Goal: Book appointment/travel/reservation

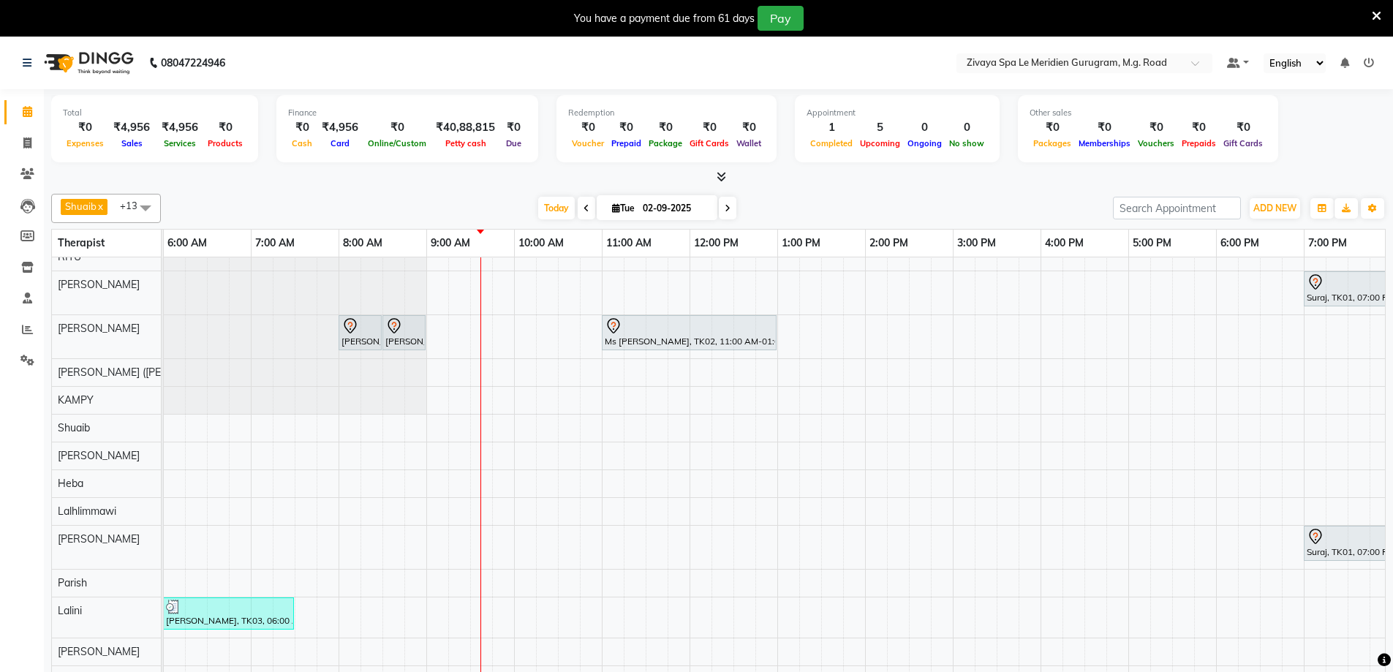
scroll to position [25, 0]
click at [350, 317] on icon at bounding box center [350, 326] width 18 height 18
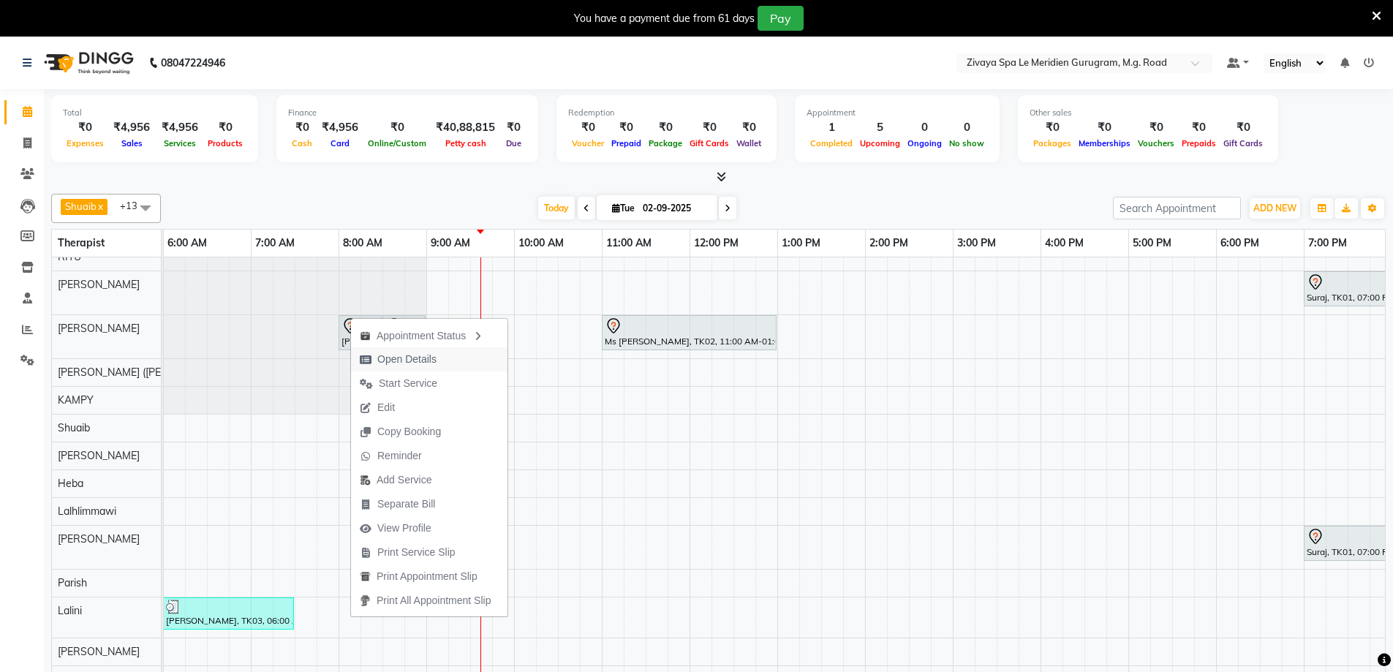
click at [404, 356] on span "Open Details" at bounding box center [406, 359] width 59 height 15
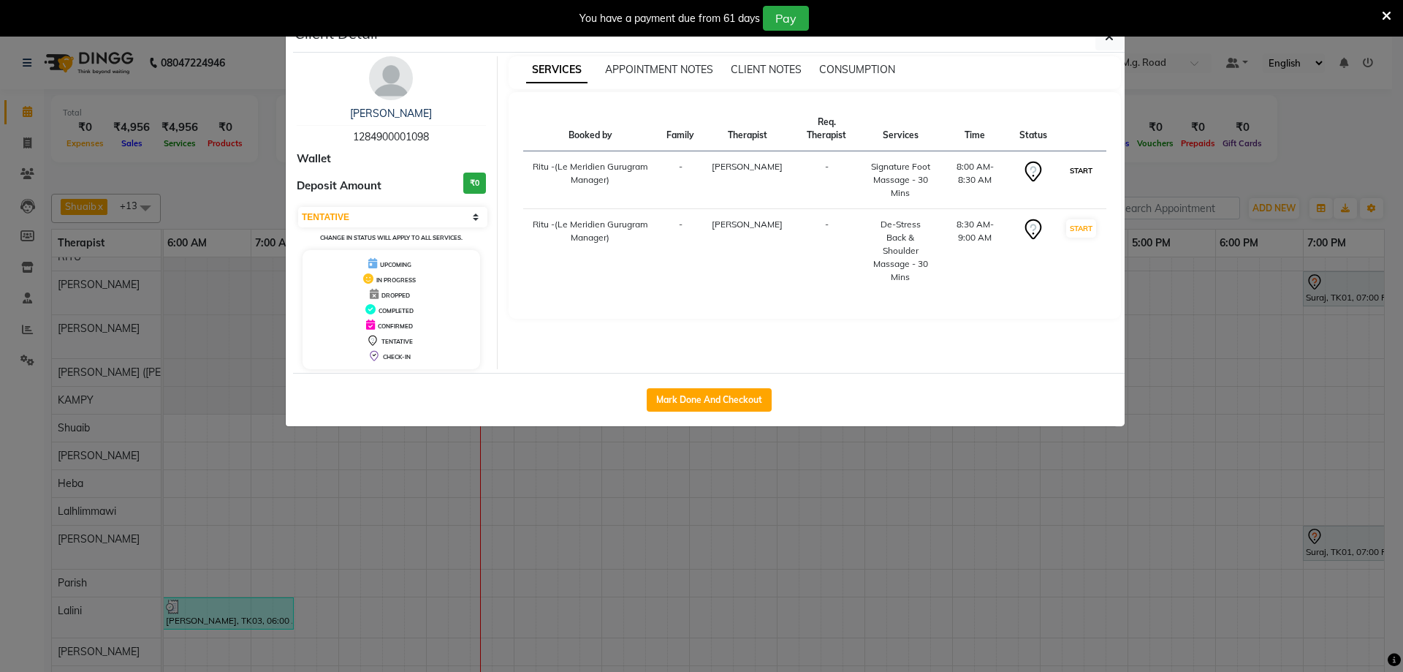
click at [1084, 173] on button "START" at bounding box center [1082, 171] width 30 height 18
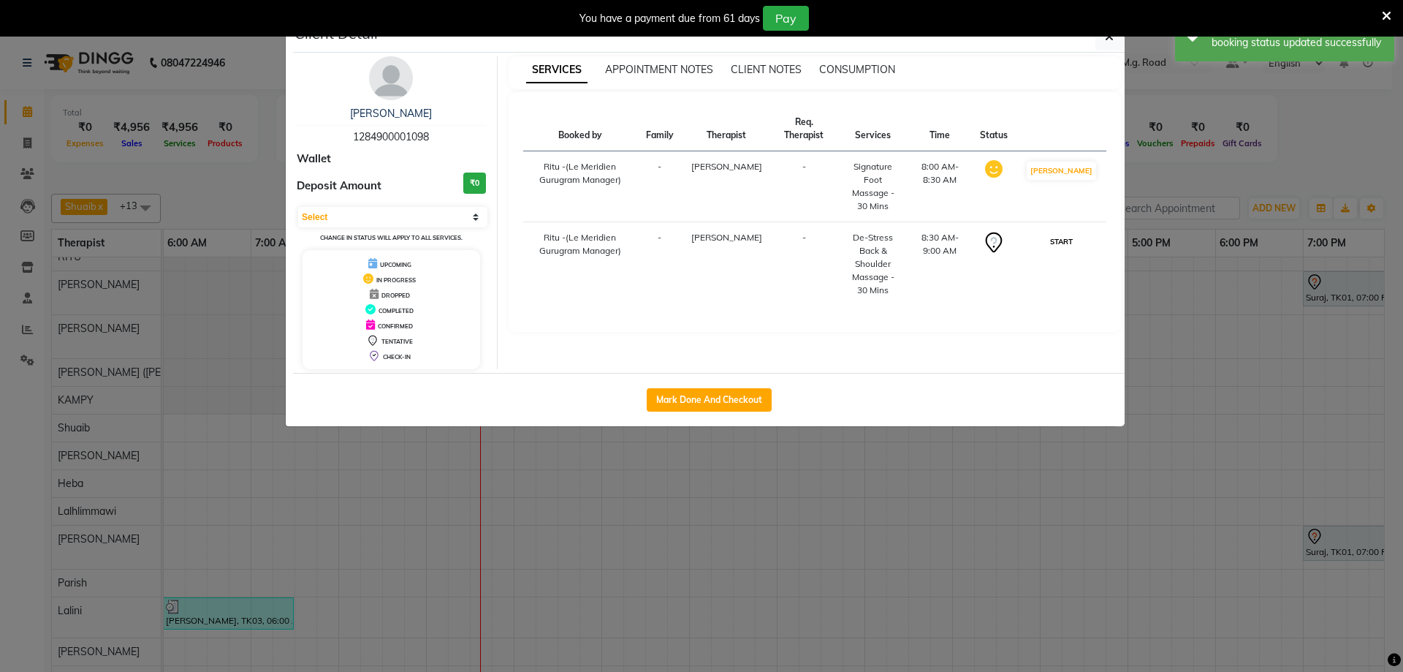
click at [1062, 232] on button "START" at bounding box center [1062, 241] width 30 height 18
select select "1"
click at [1107, 44] on button "button" at bounding box center [1110, 37] width 28 height 28
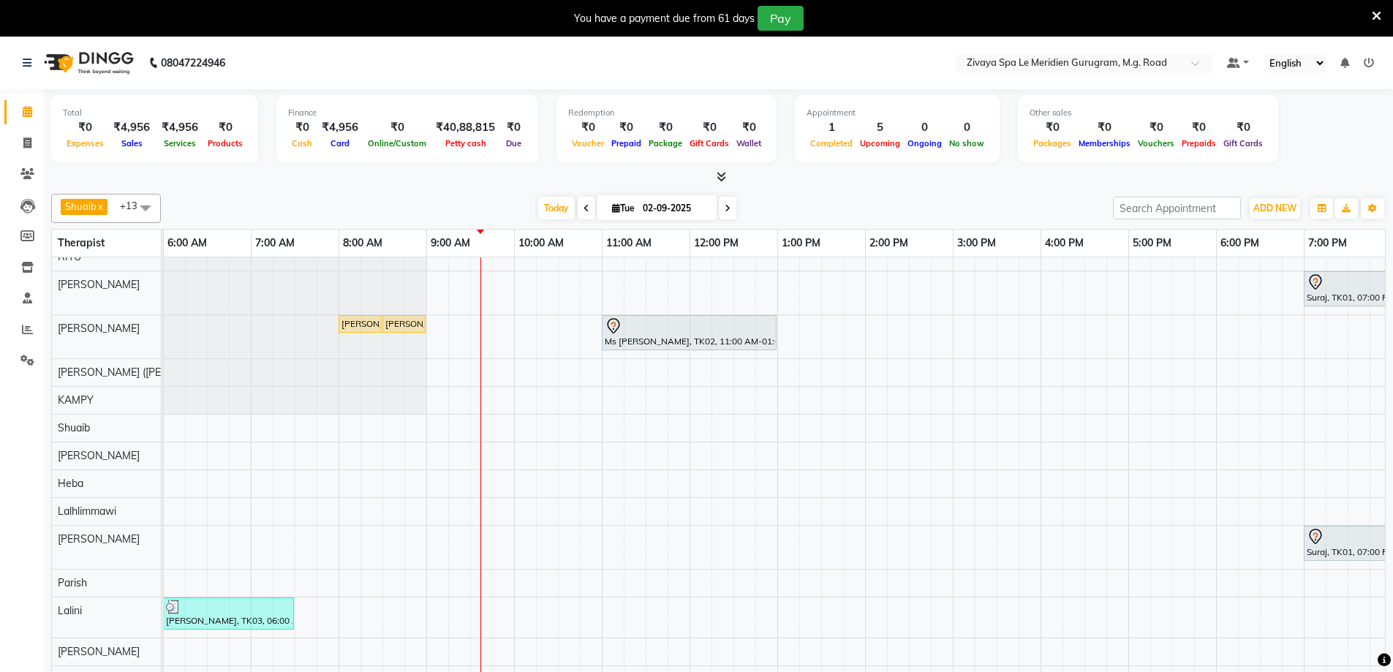
click at [615, 322] on icon at bounding box center [613, 325] width 5 height 6
click at [675, 355] on span "Open Details" at bounding box center [671, 357] width 59 height 15
select select "7"
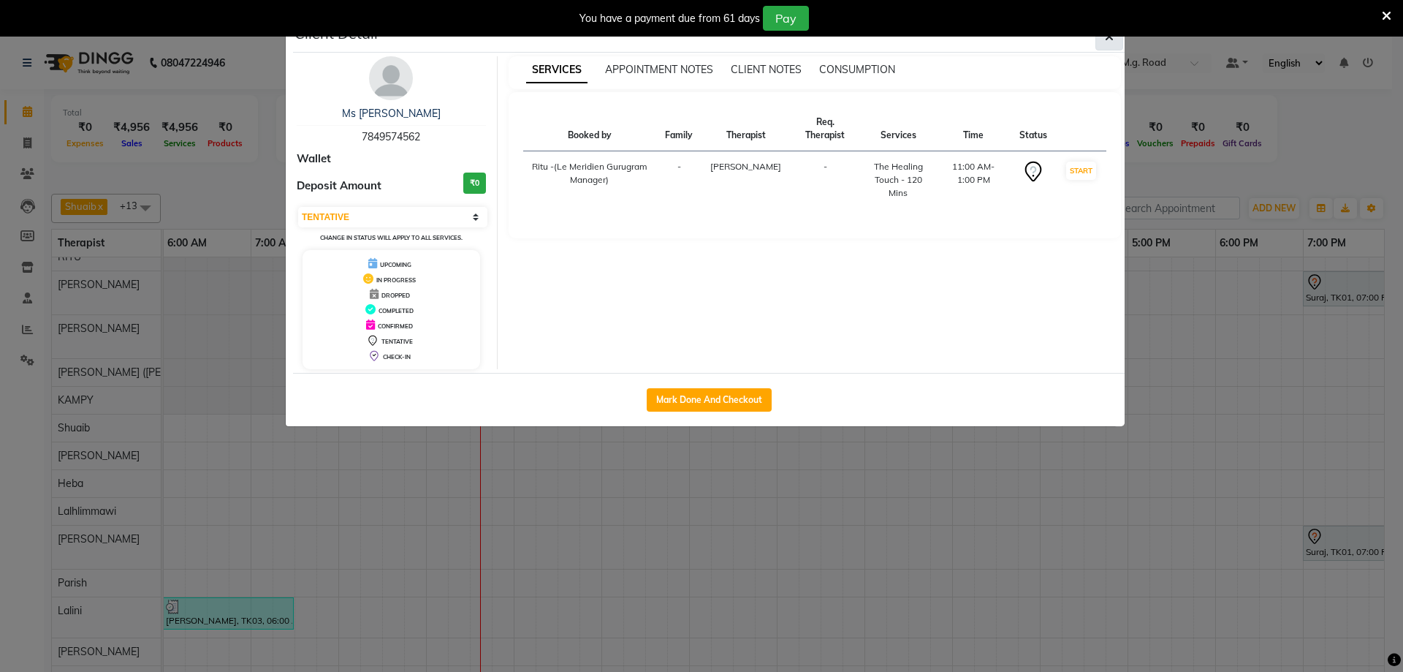
click at [1113, 40] on icon "button" at bounding box center [1109, 37] width 9 height 12
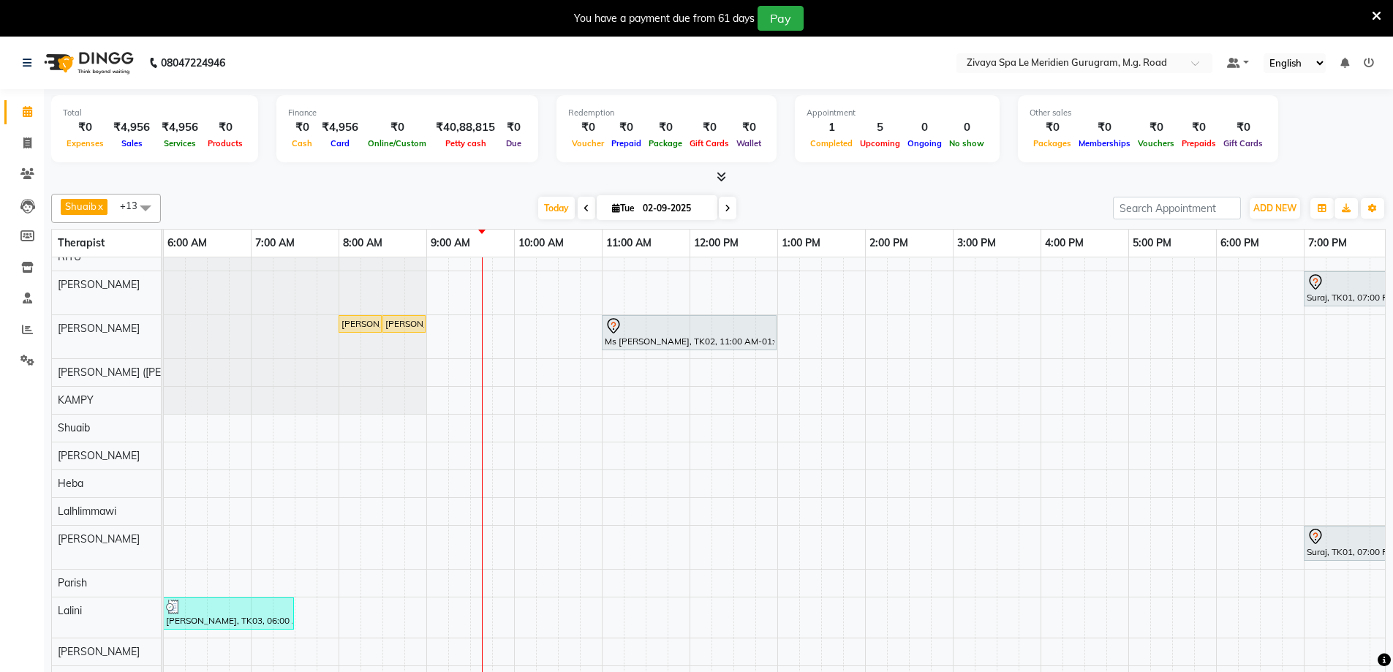
click at [618, 318] on icon at bounding box center [613, 325] width 12 height 15
click at [685, 348] on span "Open Details" at bounding box center [674, 352] width 59 height 15
select select "7"
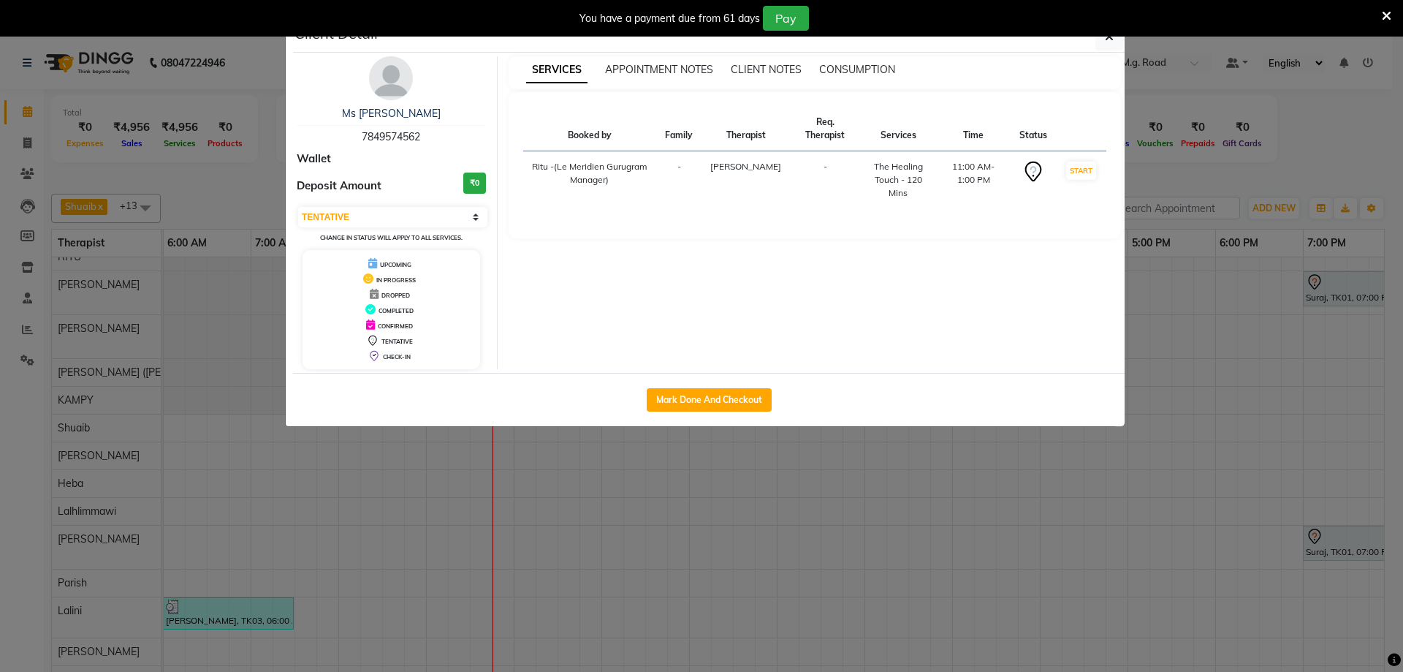
click at [1094, 38] on div "Client Detail" at bounding box center [709, 36] width 832 height 31
click at [1113, 43] on span "button" at bounding box center [1109, 36] width 9 height 15
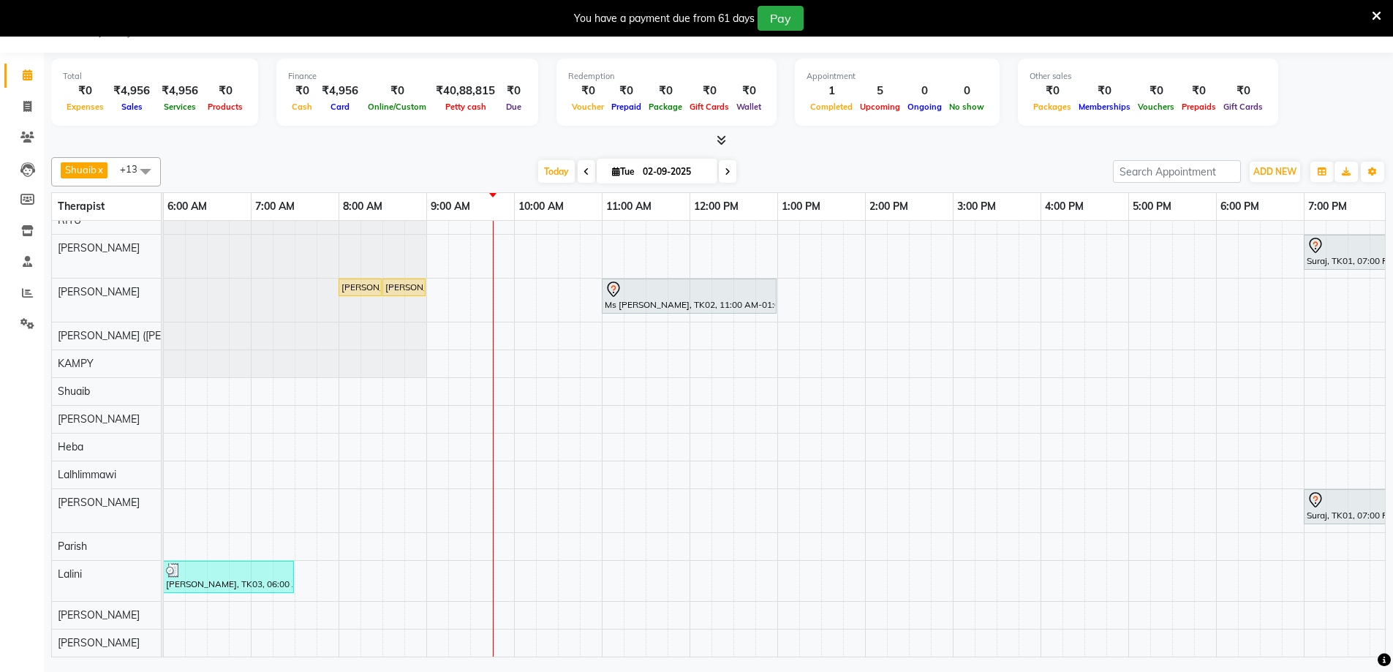
scroll to position [0, 884]
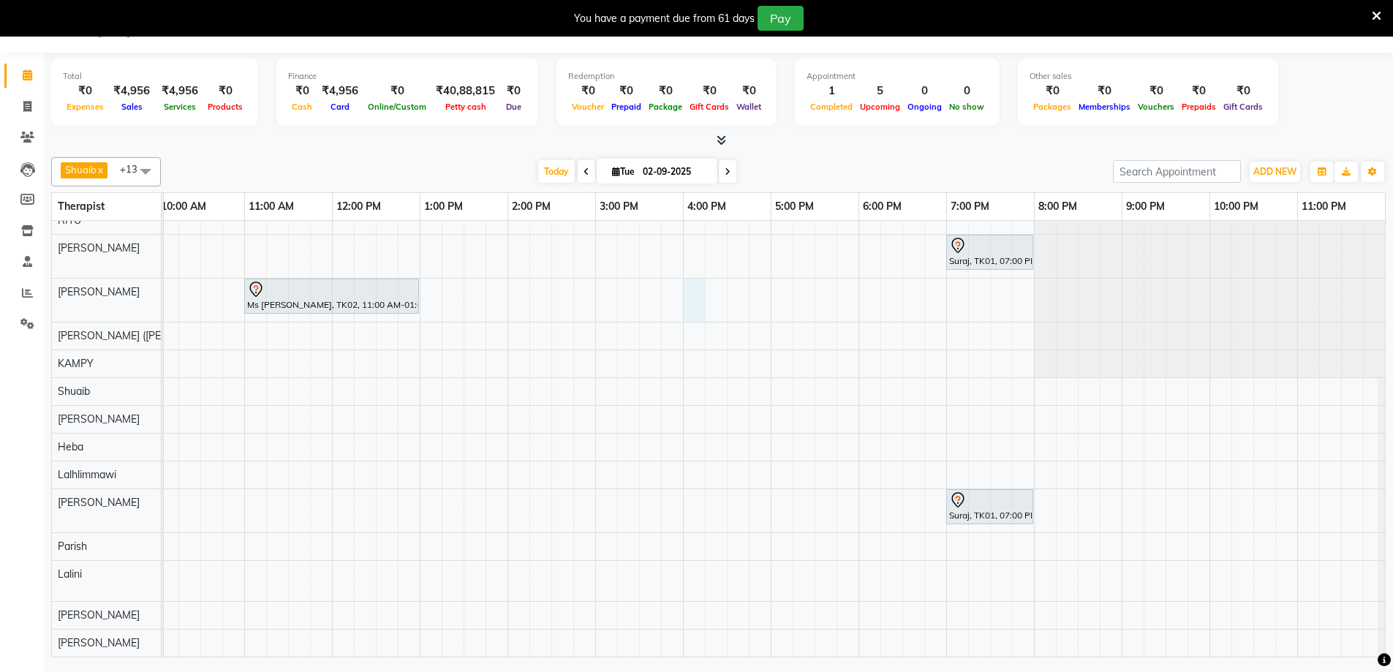
click at [681, 277] on div "Suraj, TK01, 07:00 PM-08:00 PM, Swedish De-Stress - 60 Mins [PERSON_NAME], TK04…" at bounding box center [331, 432] width 2105 height 450
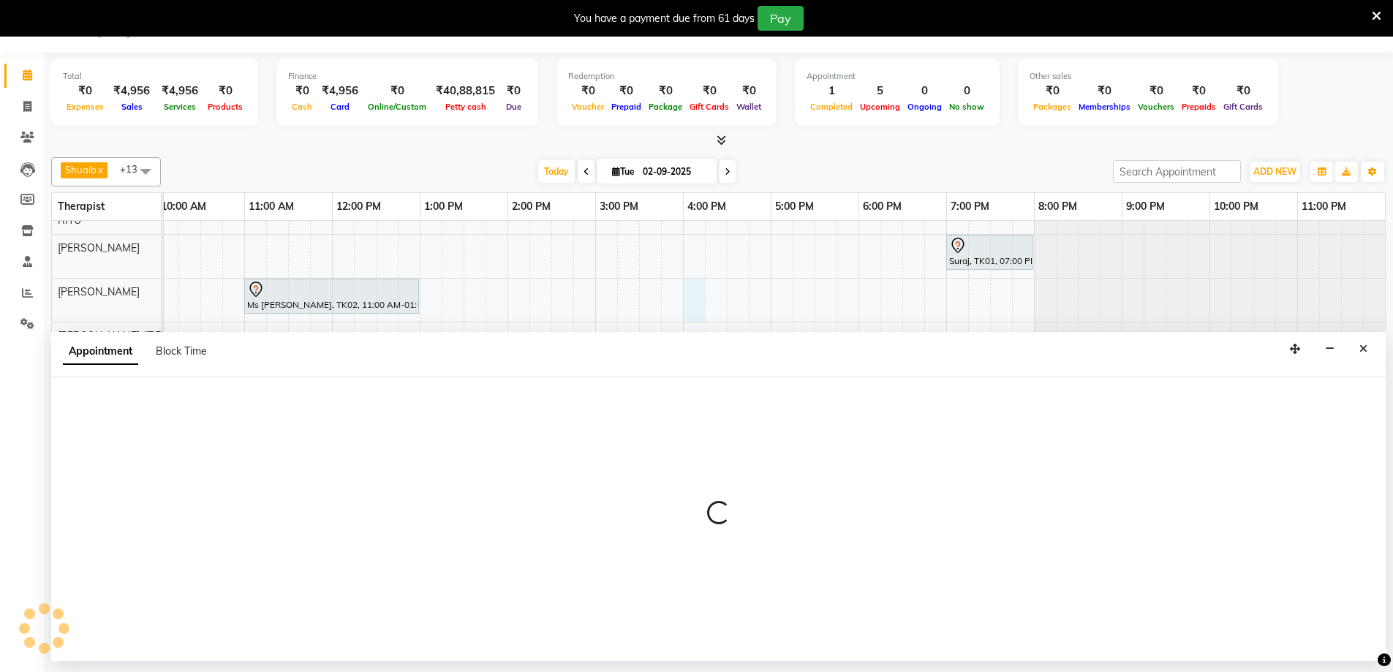
select select "49508"
select select "960"
select select "tentative"
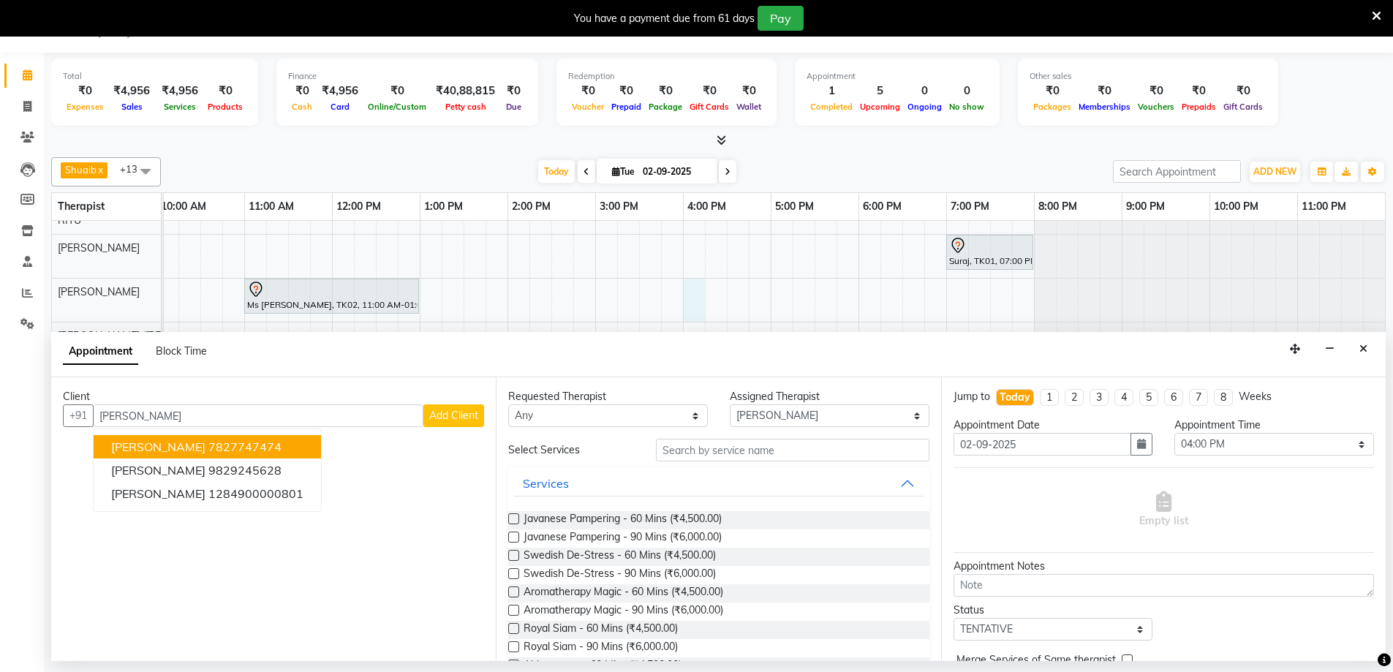
type input "[PERSON_NAME]"
click at [470, 423] on button "Add Client" at bounding box center [453, 415] width 61 height 23
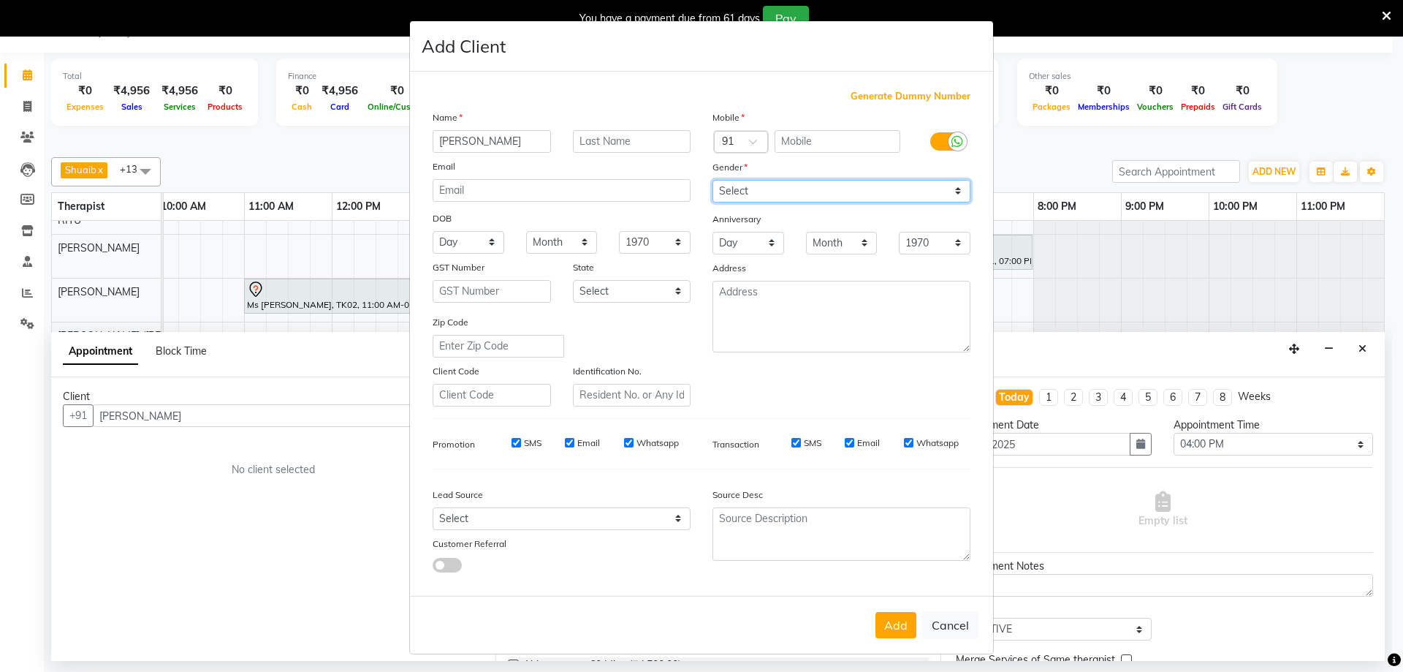
drag, startPoint x: 734, startPoint y: 186, endPoint x: 742, endPoint y: 199, distance: 15.4
click at [734, 186] on select "Select [DEMOGRAPHIC_DATA] [DEMOGRAPHIC_DATA] Other Prefer Not To Say" at bounding box center [842, 191] width 258 height 23
select select "[DEMOGRAPHIC_DATA]"
click at [713, 180] on select "Select [DEMOGRAPHIC_DATA] [DEMOGRAPHIC_DATA] Other Prefer Not To Say" at bounding box center [842, 191] width 258 height 23
click at [877, 98] on span "Generate Dummy Number" at bounding box center [911, 96] width 120 height 15
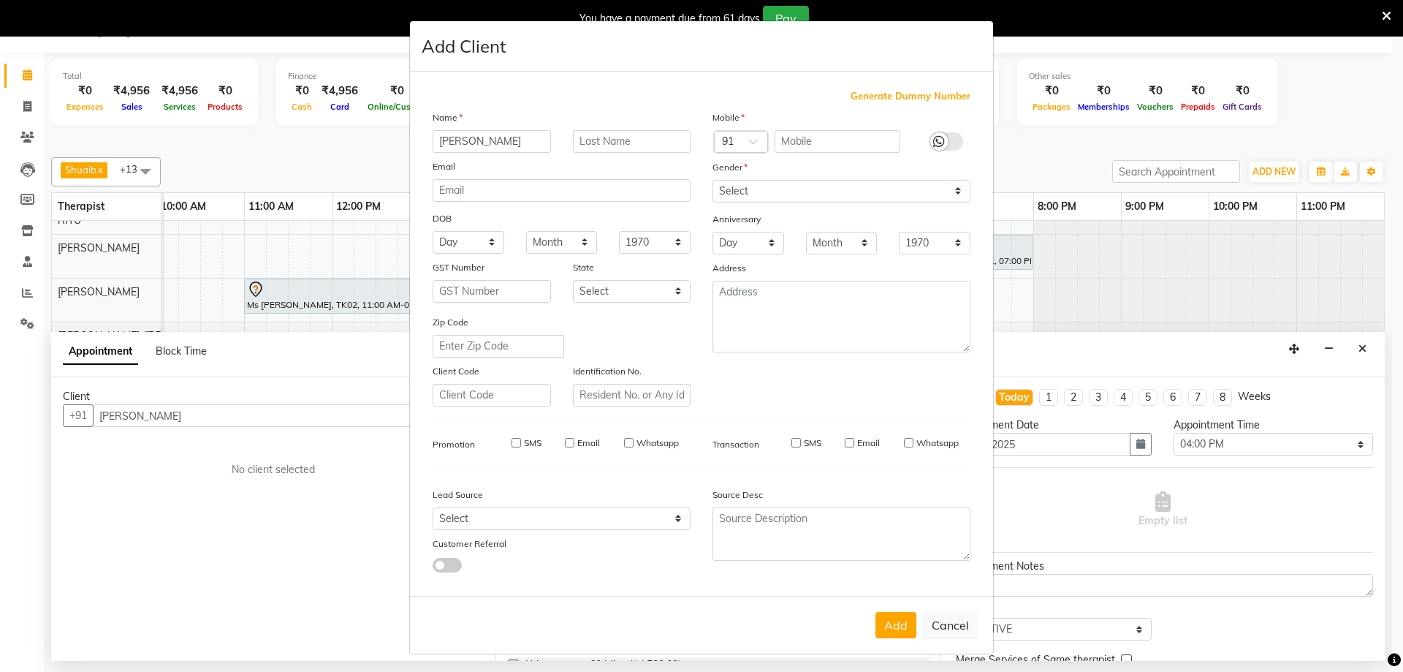
type input "1284900001099"
checkbox input "false"
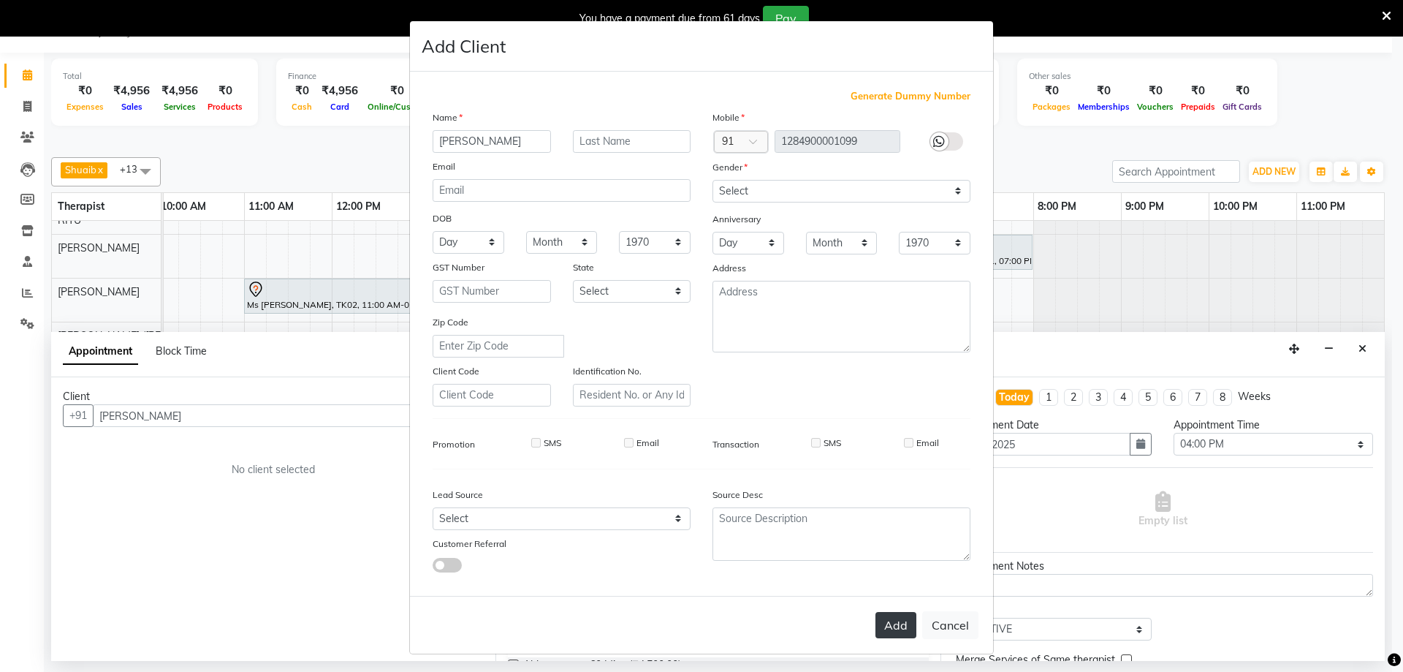
click at [876, 629] on button "Add" at bounding box center [896, 625] width 41 height 26
type input "1284900001099"
select select
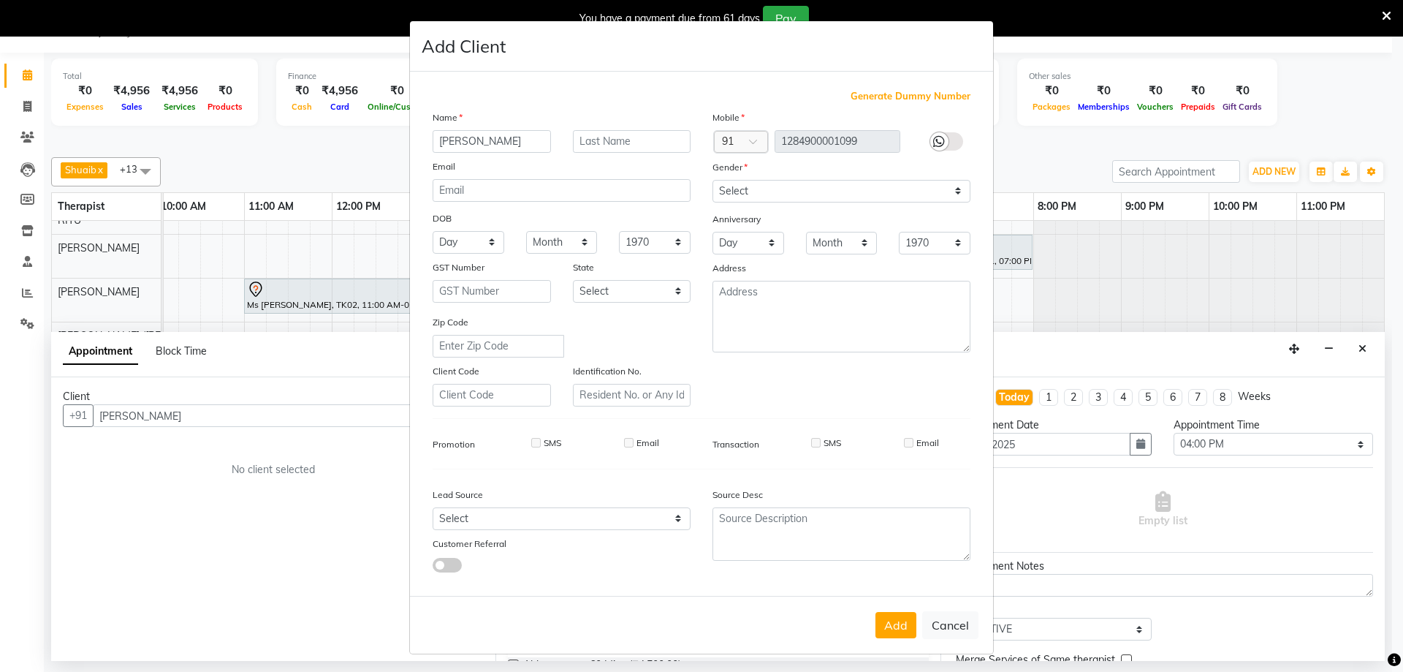
select select
checkbox input "false"
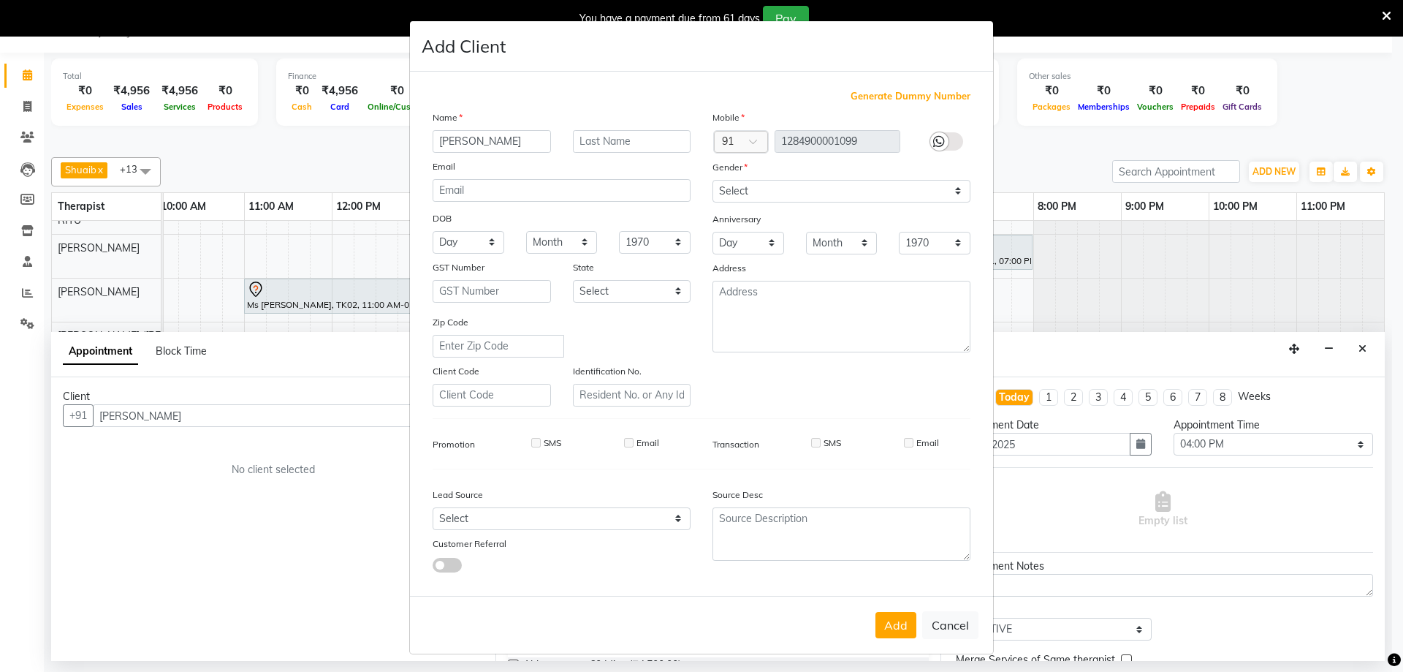
checkbox input "false"
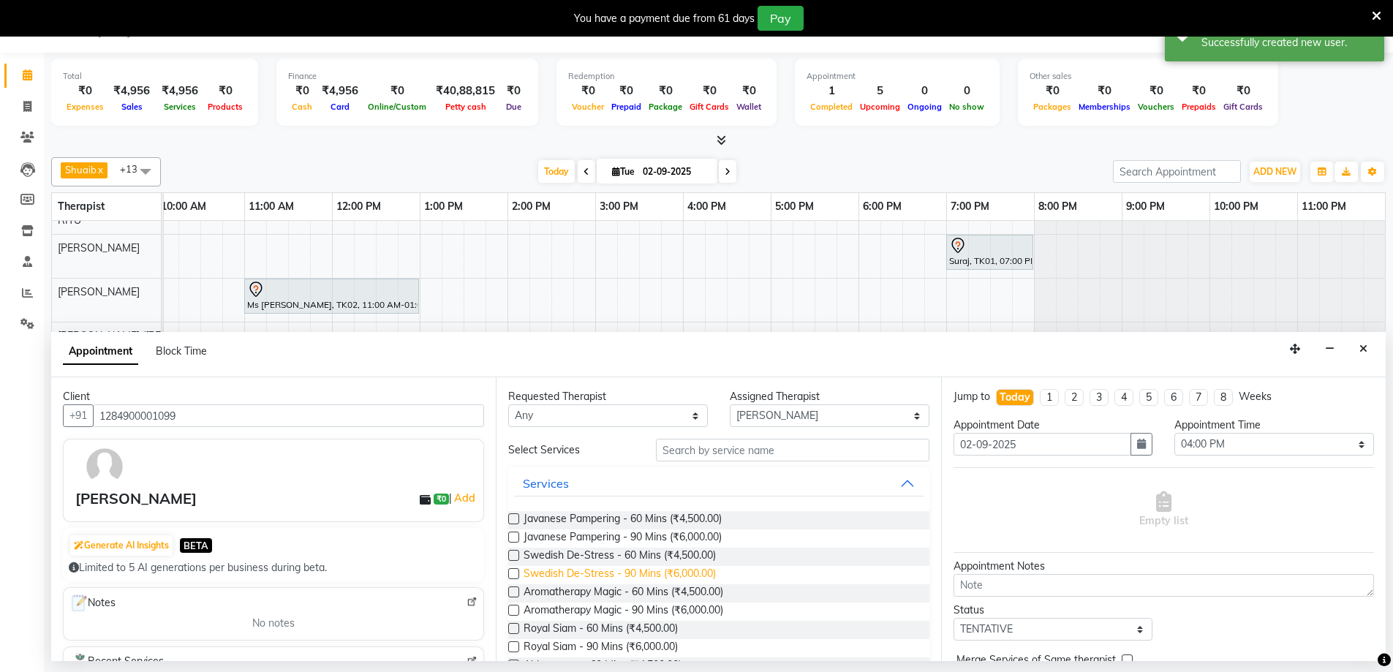
scroll to position [25, 874]
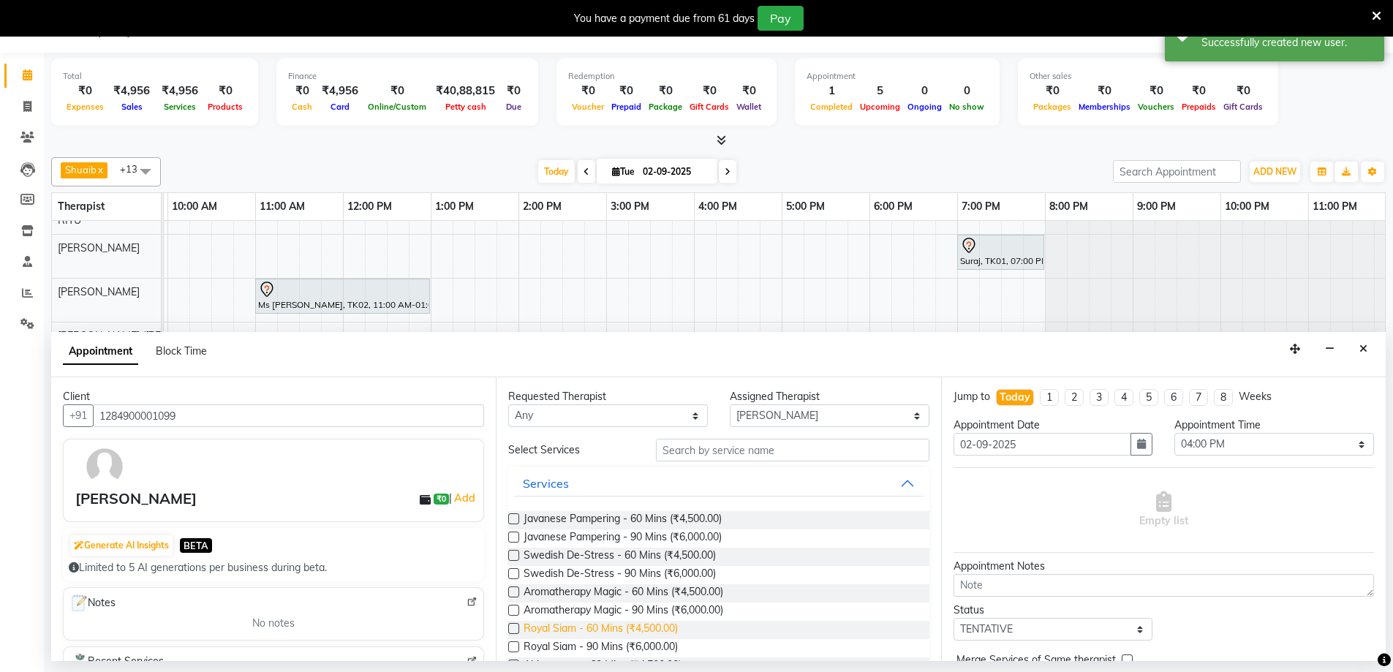
click at [583, 626] on span "Royal Siam - 60 Mins (₹4,500.00)" at bounding box center [600, 630] width 154 height 18
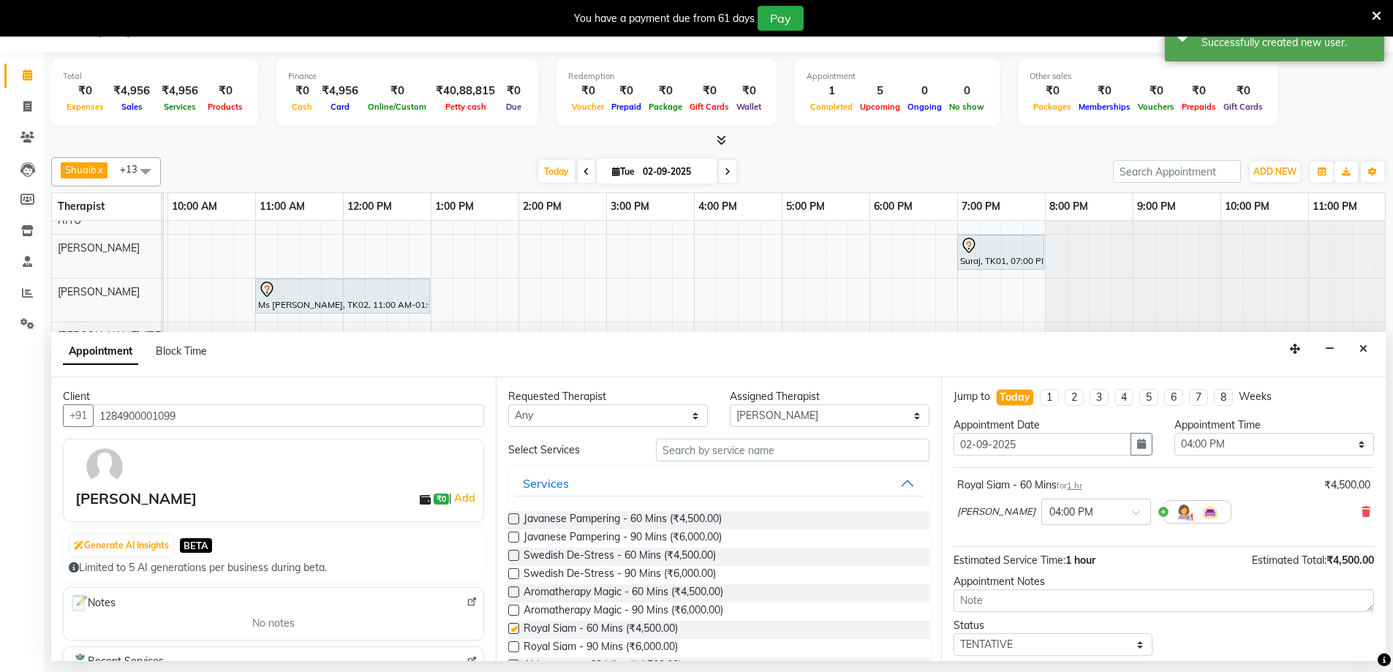
checkbox input "false"
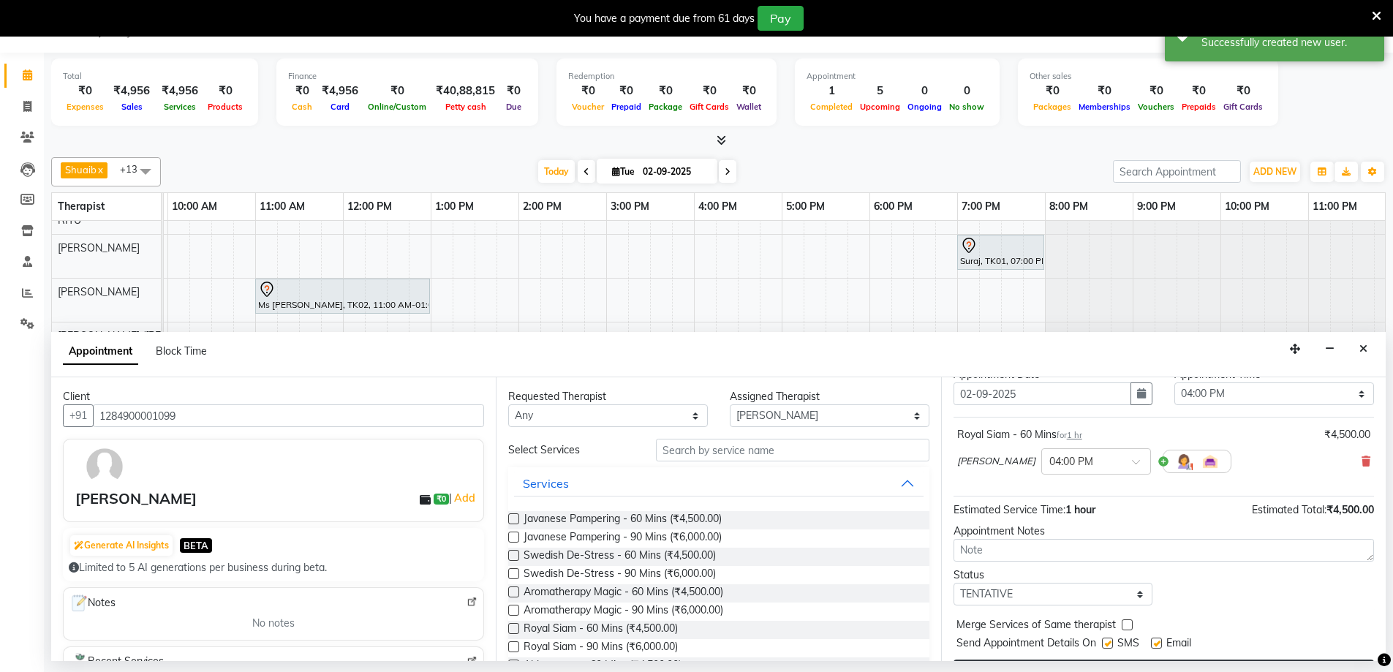
scroll to position [87, 0]
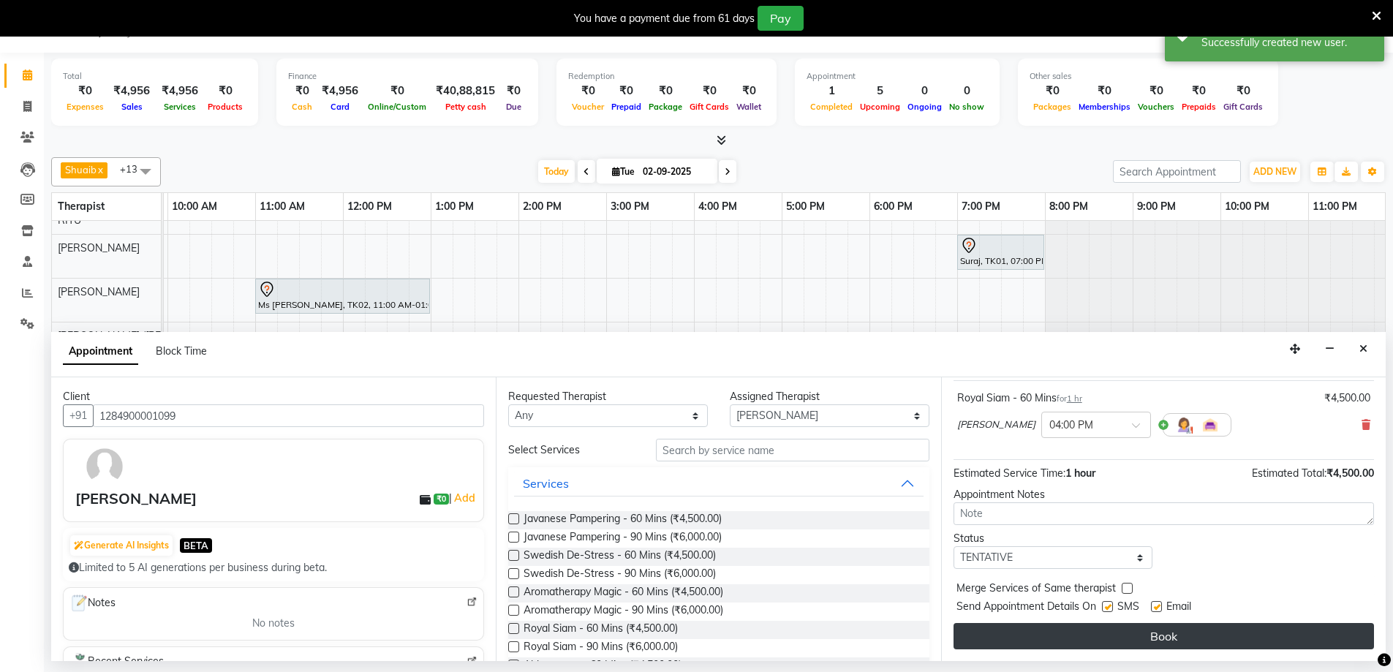
click at [1069, 635] on button "Book" at bounding box center [1163, 636] width 420 height 26
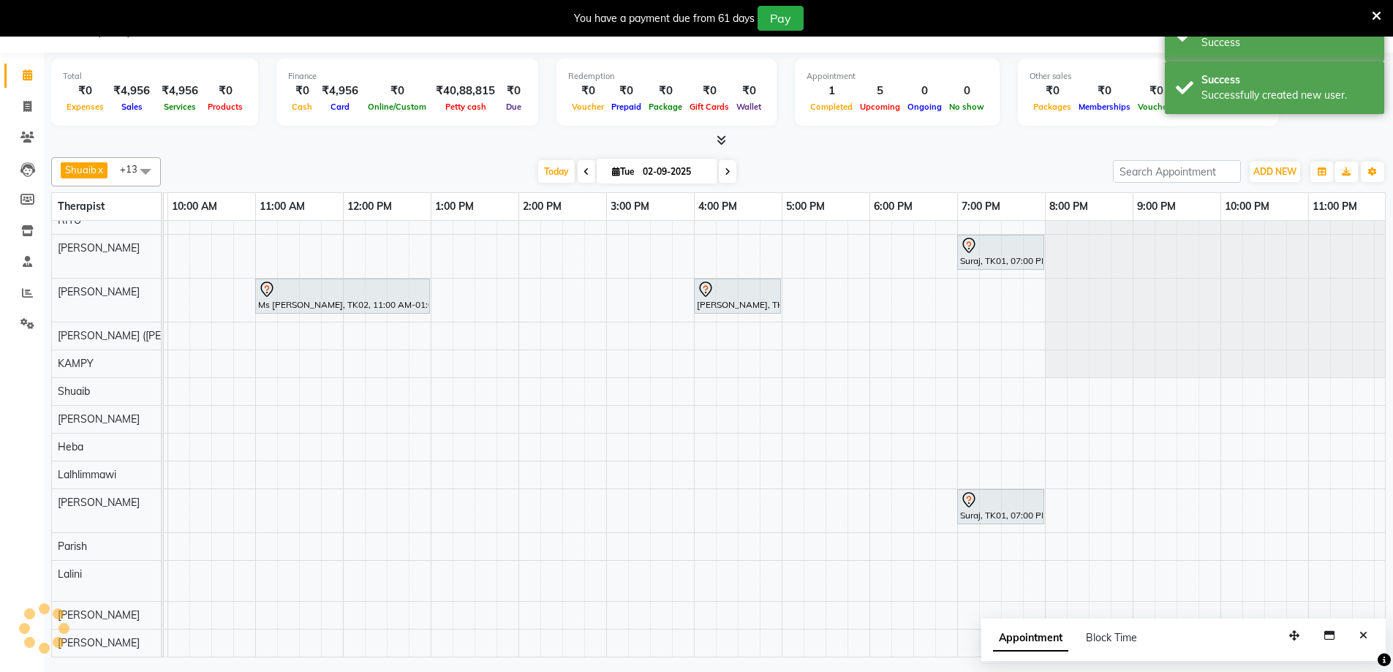
scroll to position [0, 0]
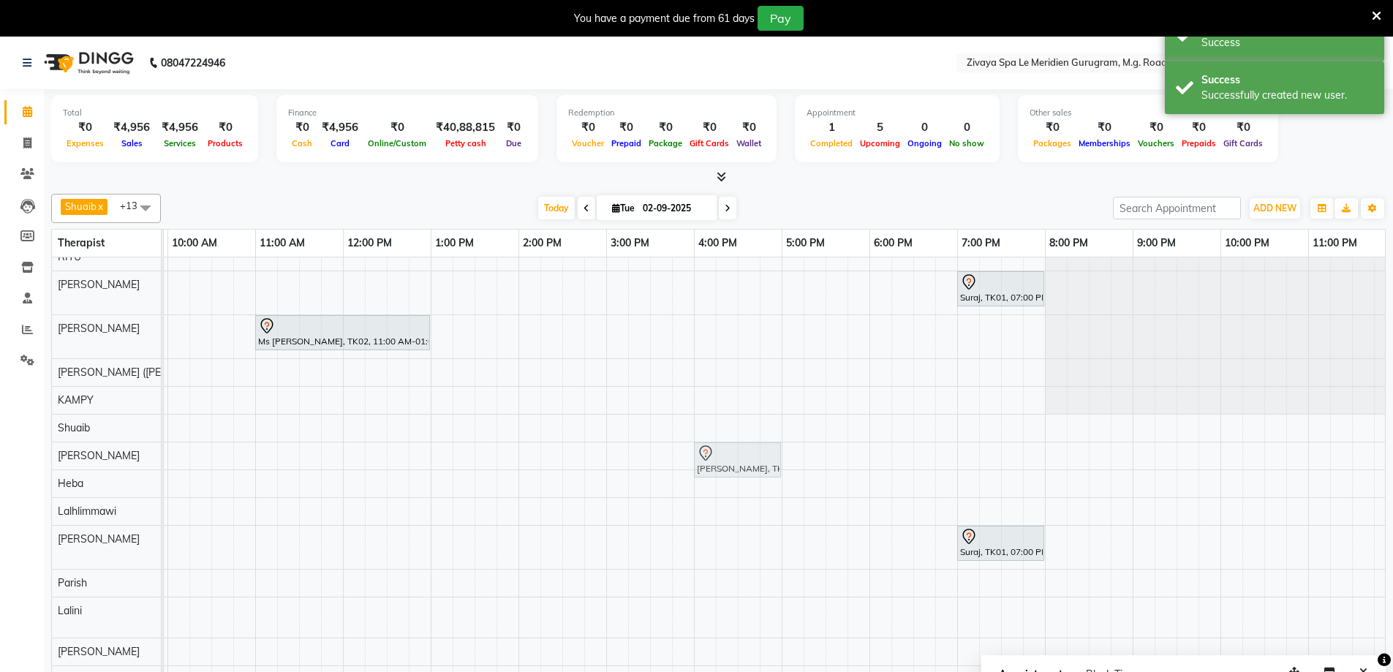
drag, startPoint x: 711, startPoint y: 317, endPoint x: 713, endPoint y: 433, distance: 116.3
click at [713, 433] on tbody "Suraj, TK01, 07:00 PM-08:00 PM, Swedish De-Stress - 60 Mins [PERSON_NAME], TK04…" at bounding box center [342, 468] width 2105 height 450
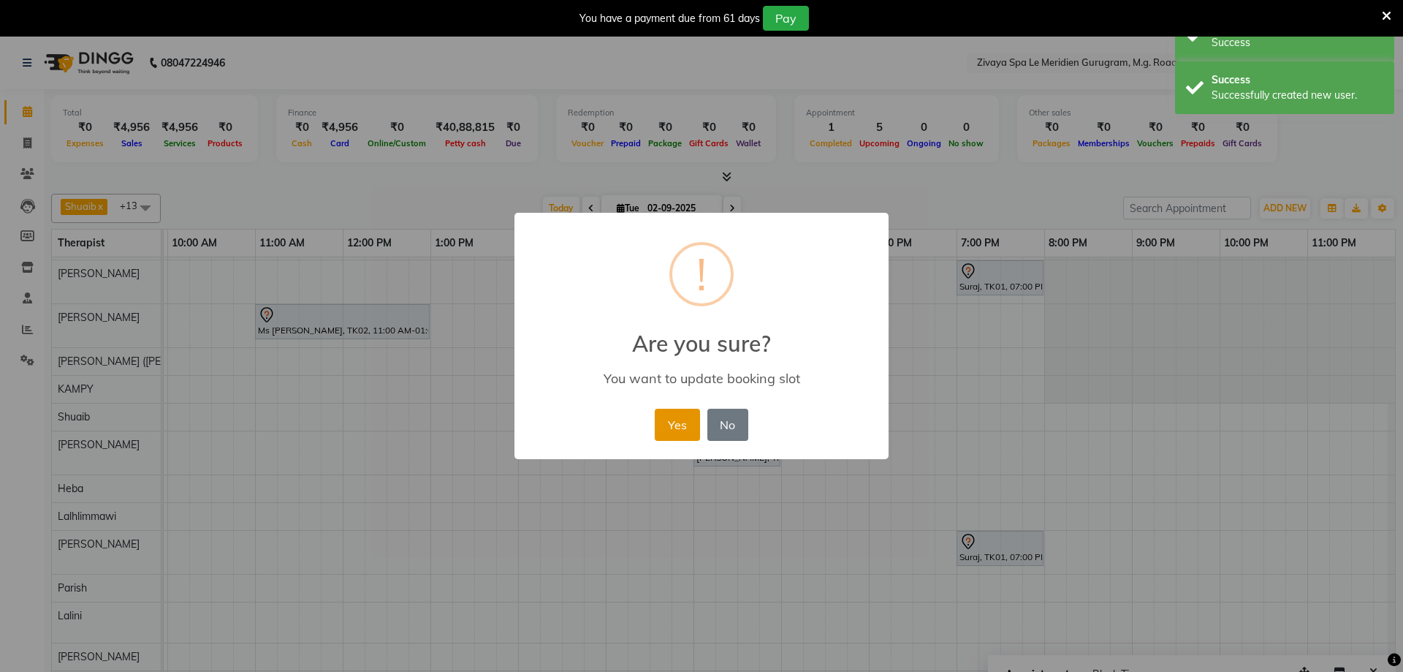
click at [679, 425] on button "Yes" at bounding box center [677, 425] width 45 height 32
